Goal: Browse casually

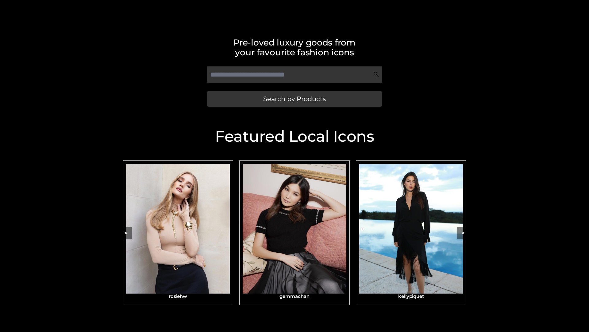
scroll to position [130, 0]
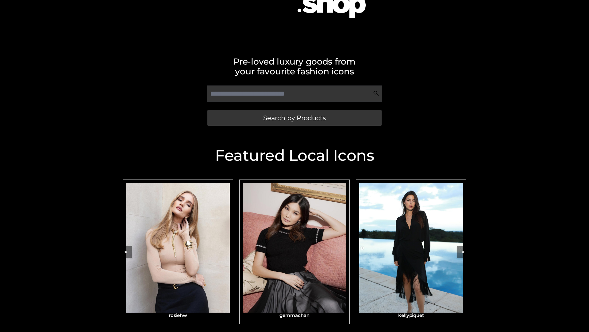
scroll to position [130, 0]
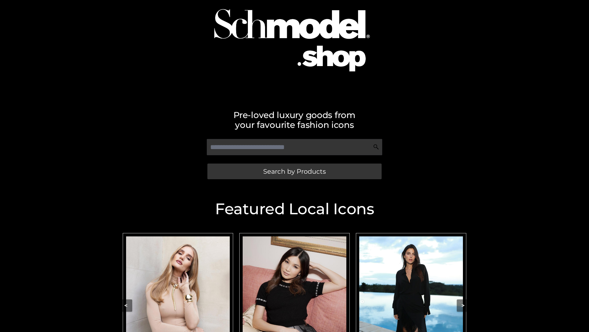
scroll to position [58, 0]
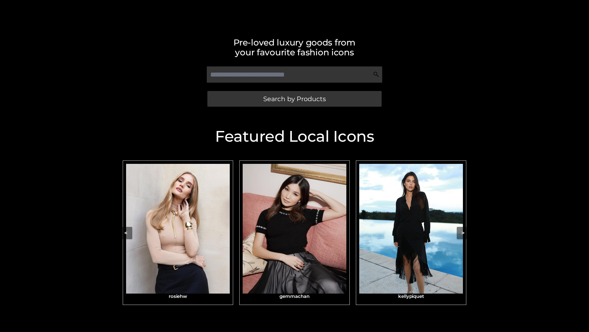
scroll to position [130, 0]
